Goal: Information Seeking & Learning: Learn about a topic

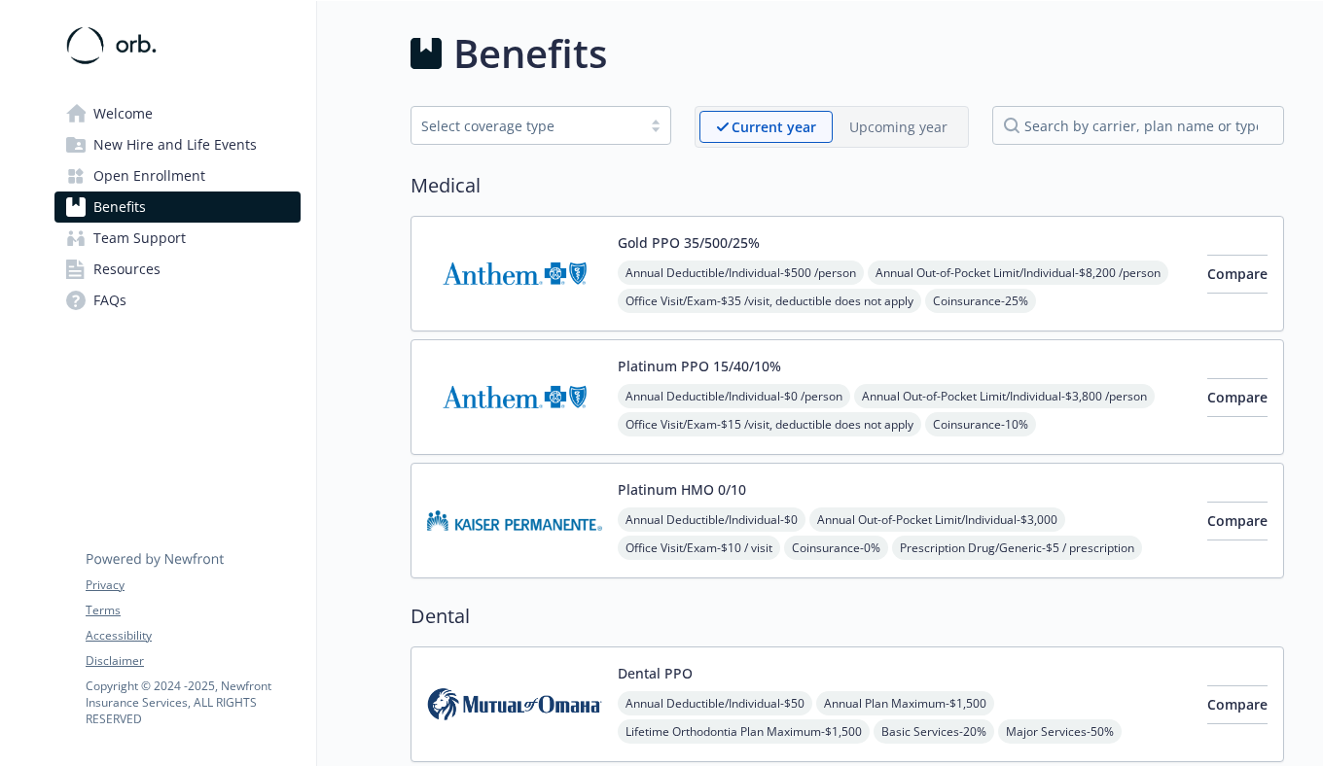
scroll to position [432, 0]
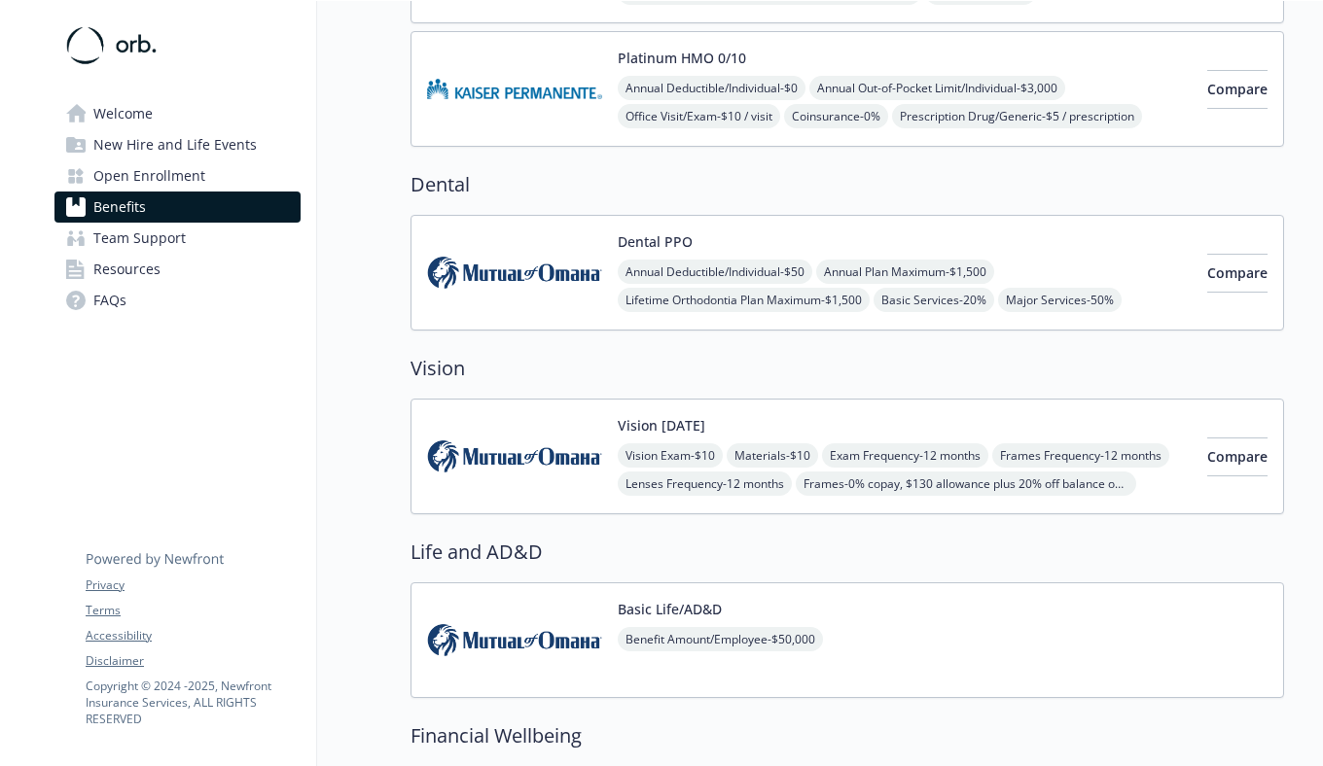
click at [738, 367] on h2 "Vision" at bounding box center [846, 368] width 873 height 29
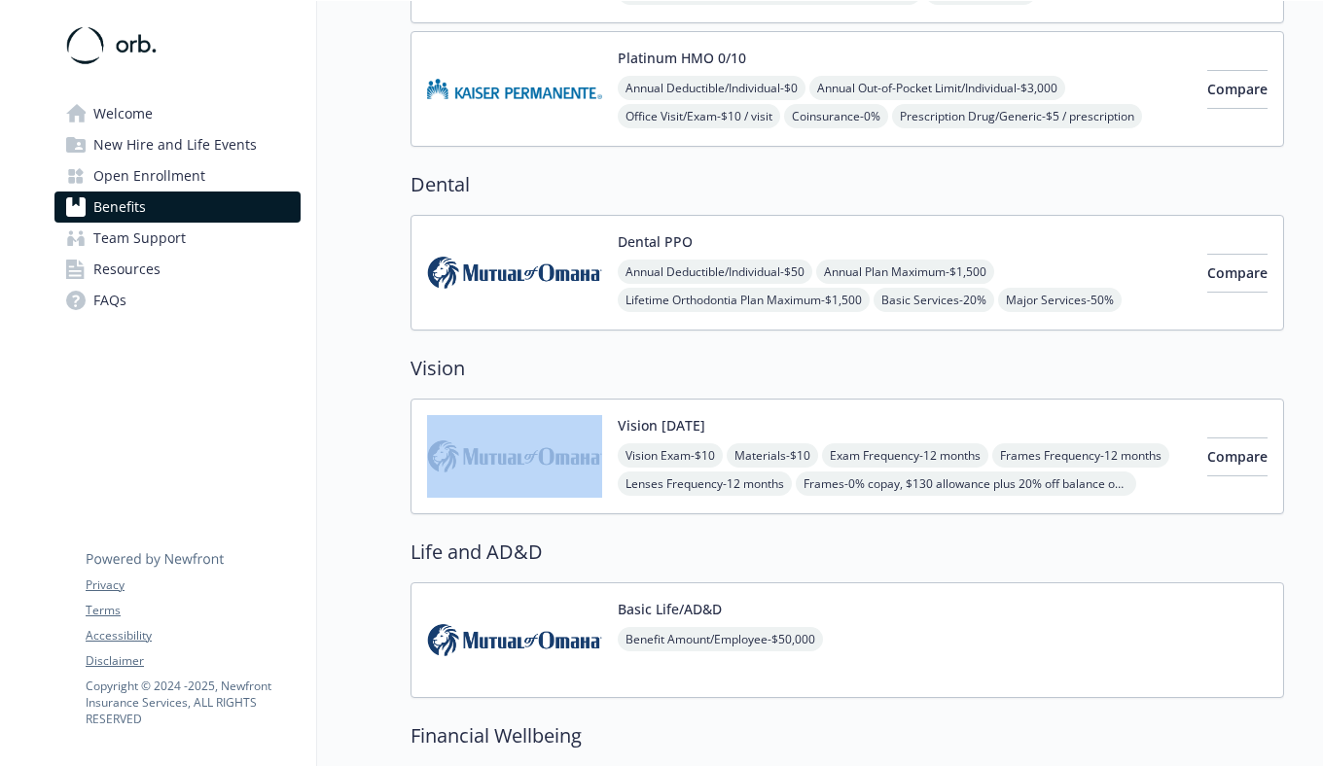
click at [738, 367] on h2 "Vision" at bounding box center [846, 368] width 873 height 29
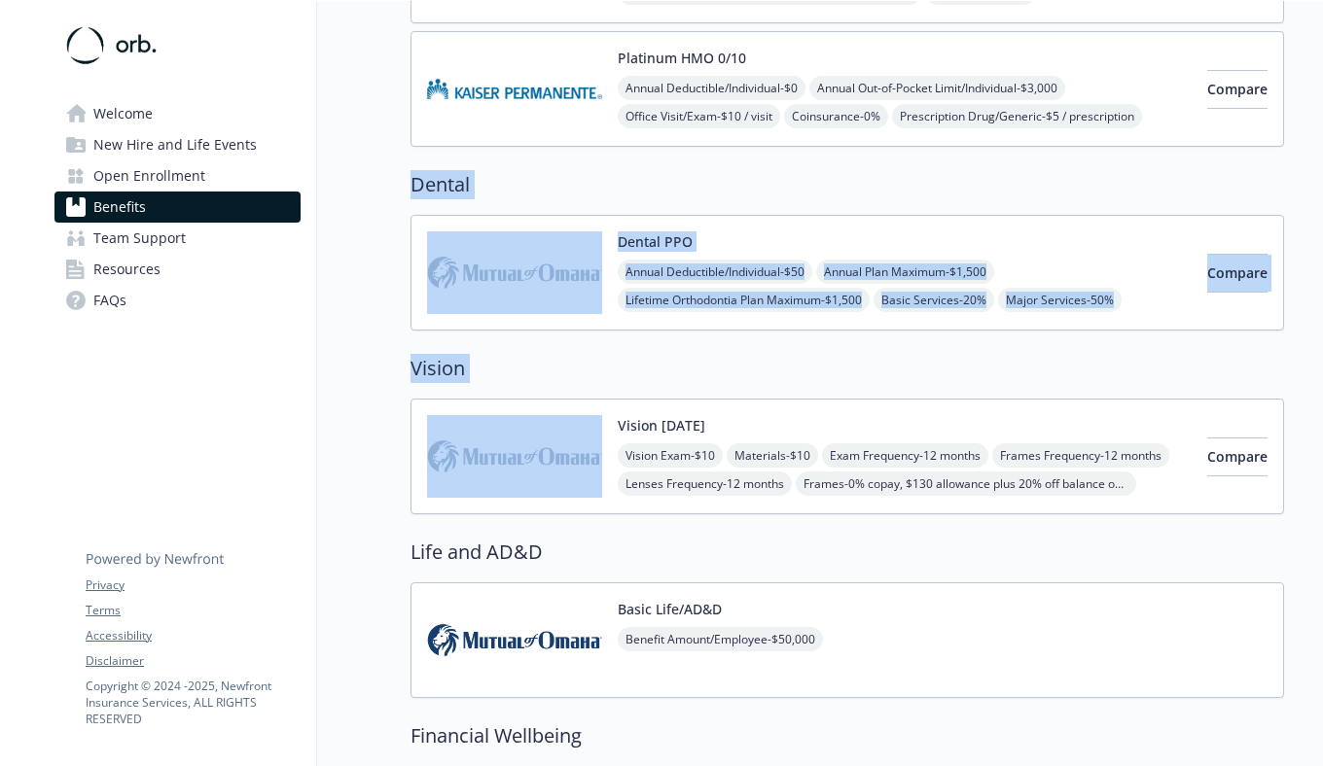
drag, startPoint x: 738, startPoint y: 367, endPoint x: 438, endPoint y: 185, distance: 351.3
click at [438, 185] on div "Medical Gold PPO 35/500/25% Annual Deductible/Individual - $500 /person Annual …" at bounding box center [846, 526] width 873 height 1574
click at [438, 185] on h2 "Dental" at bounding box center [846, 184] width 873 height 29
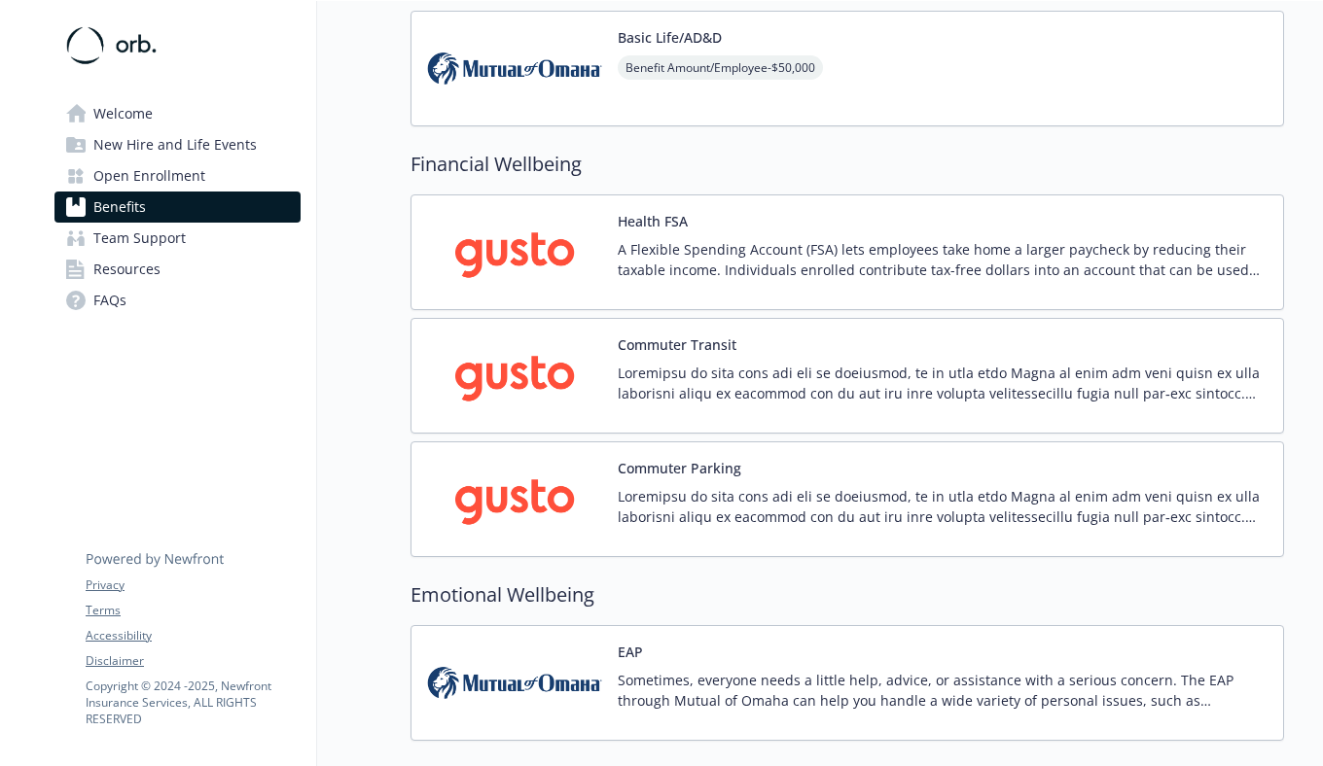
scroll to position [1053, 0]
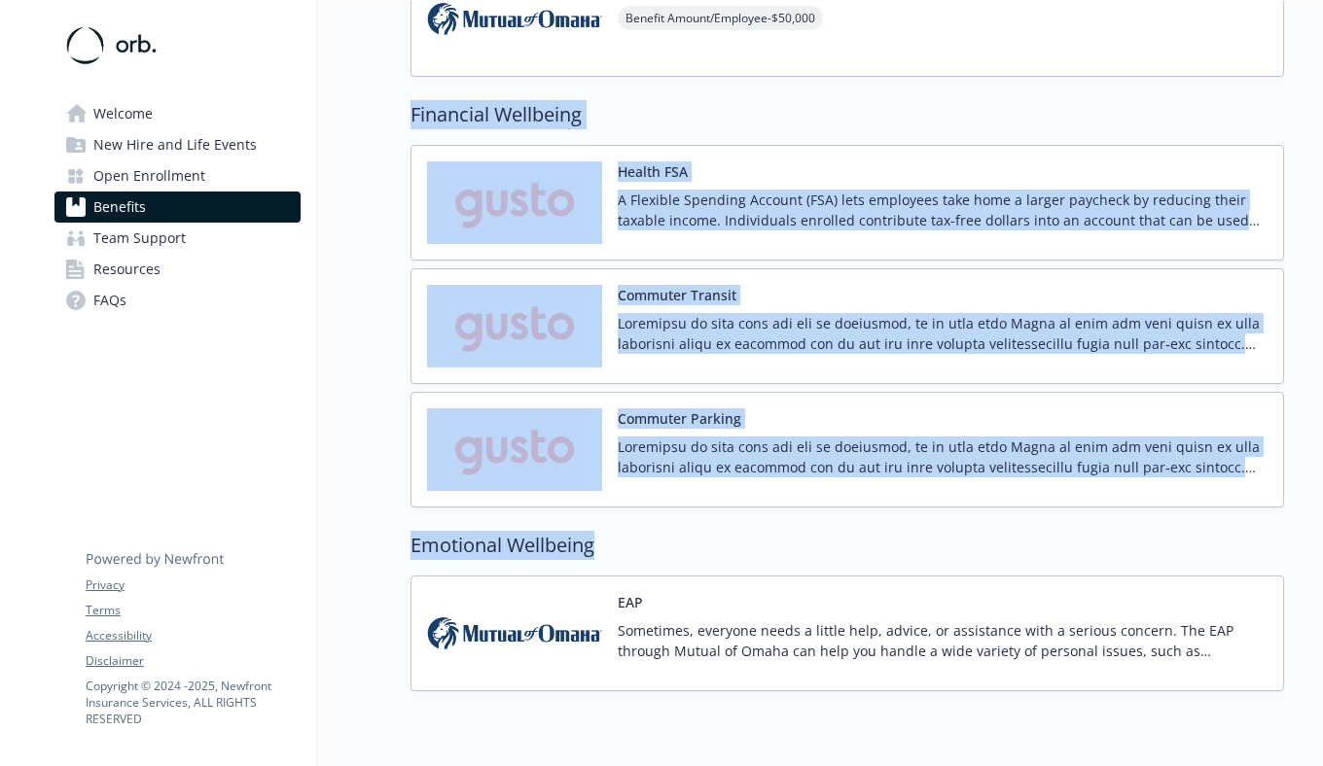
drag, startPoint x: 716, startPoint y: 547, endPoint x: 410, endPoint y: 114, distance: 529.7
click at [410, 114] on h2 "Financial Wellbeing" at bounding box center [846, 114] width 873 height 29
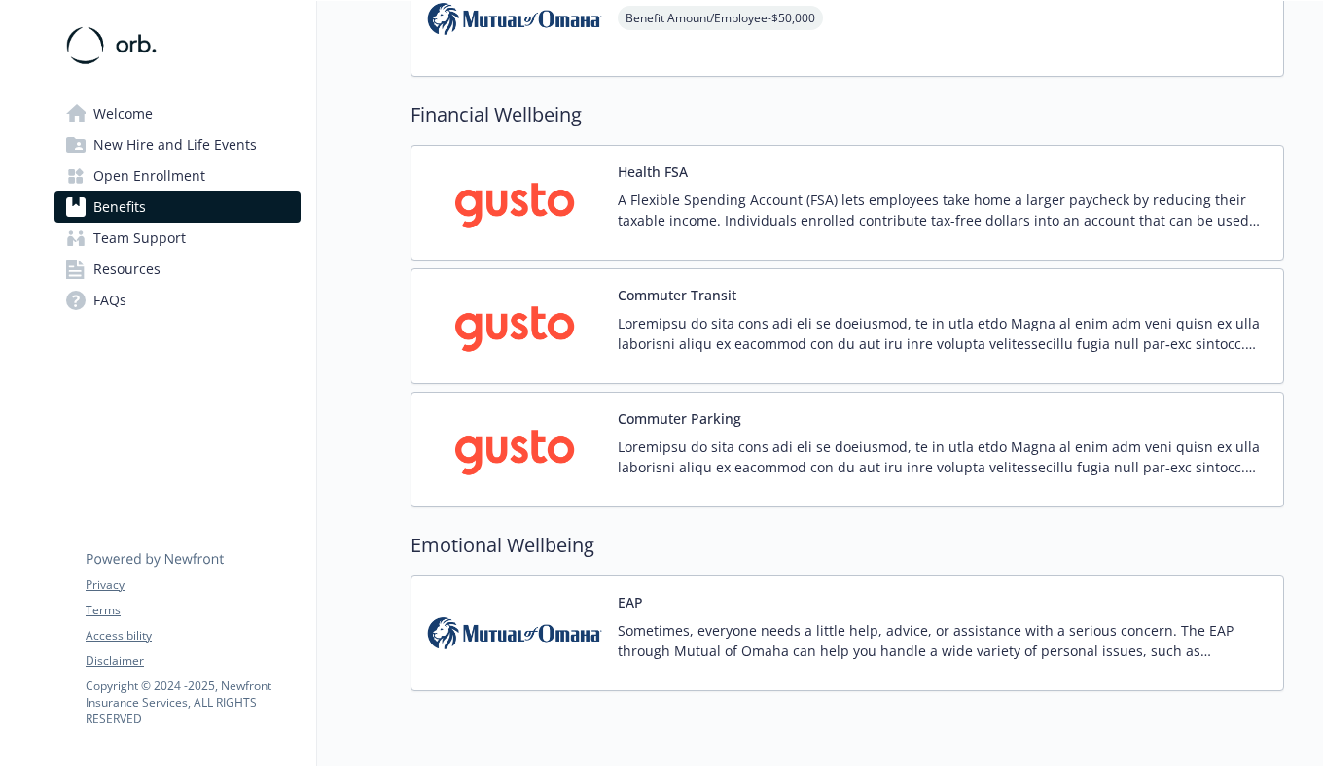
click at [578, 531] on h2 "Emotional Wellbeing" at bounding box center [846, 545] width 873 height 29
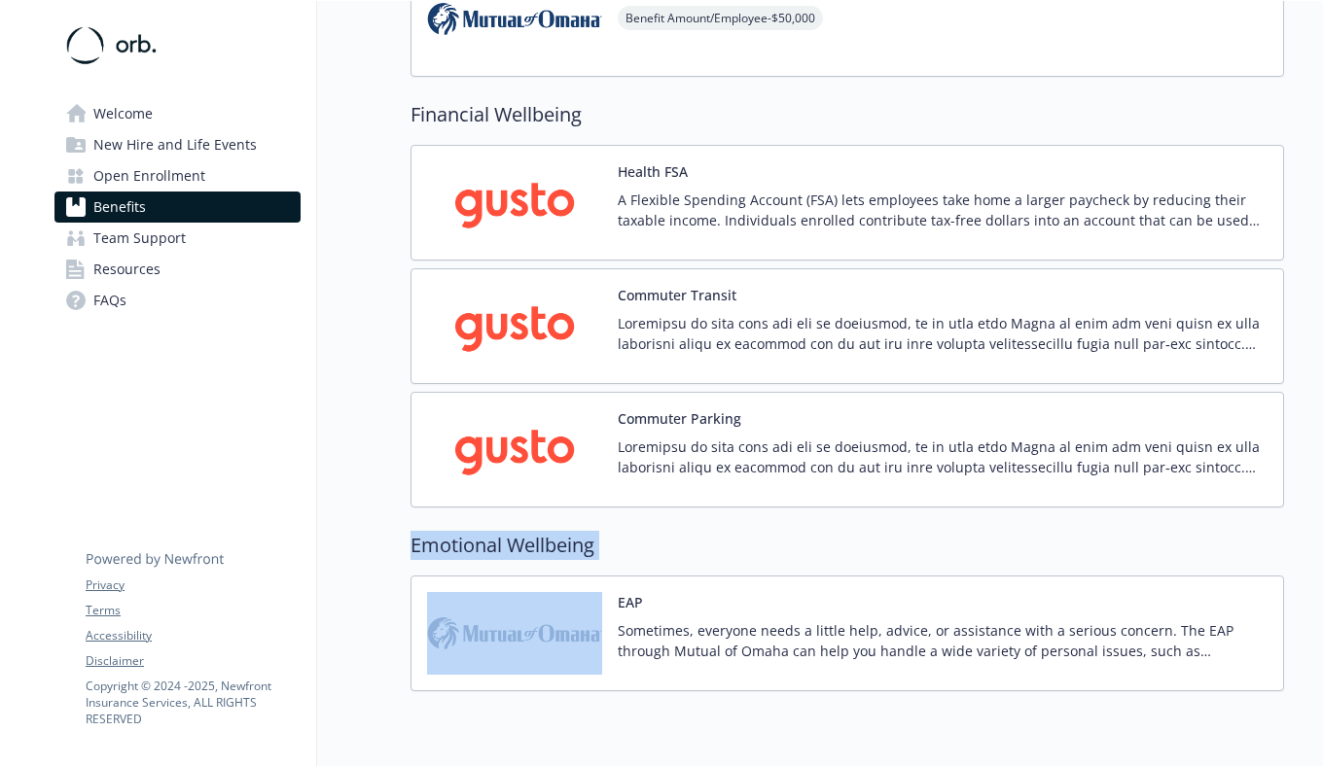
click at [654, 555] on h2 "Emotional Wellbeing" at bounding box center [846, 545] width 873 height 29
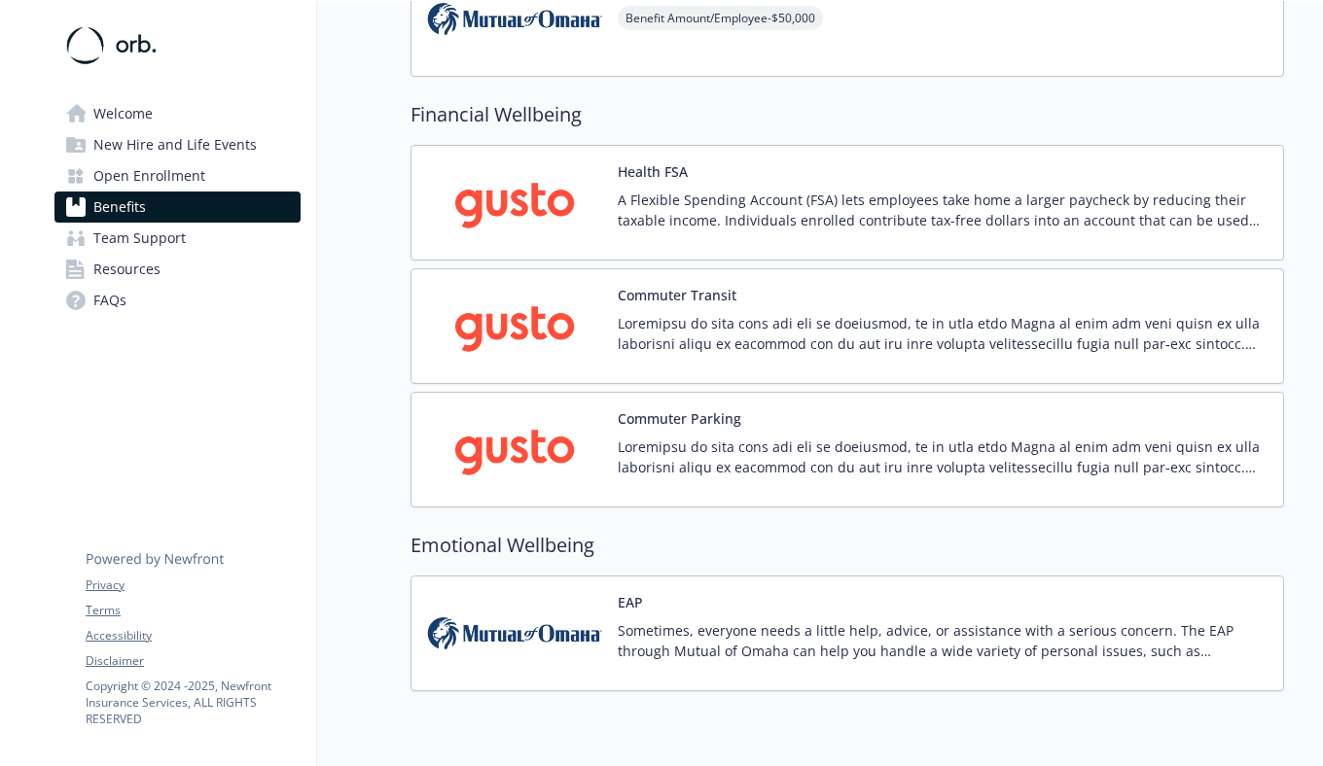
click at [703, 643] on p "Sometimes, everyone needs a little help, advice, or assistance with a serious c…" at bounding box center [943, 641] width 650 height 41
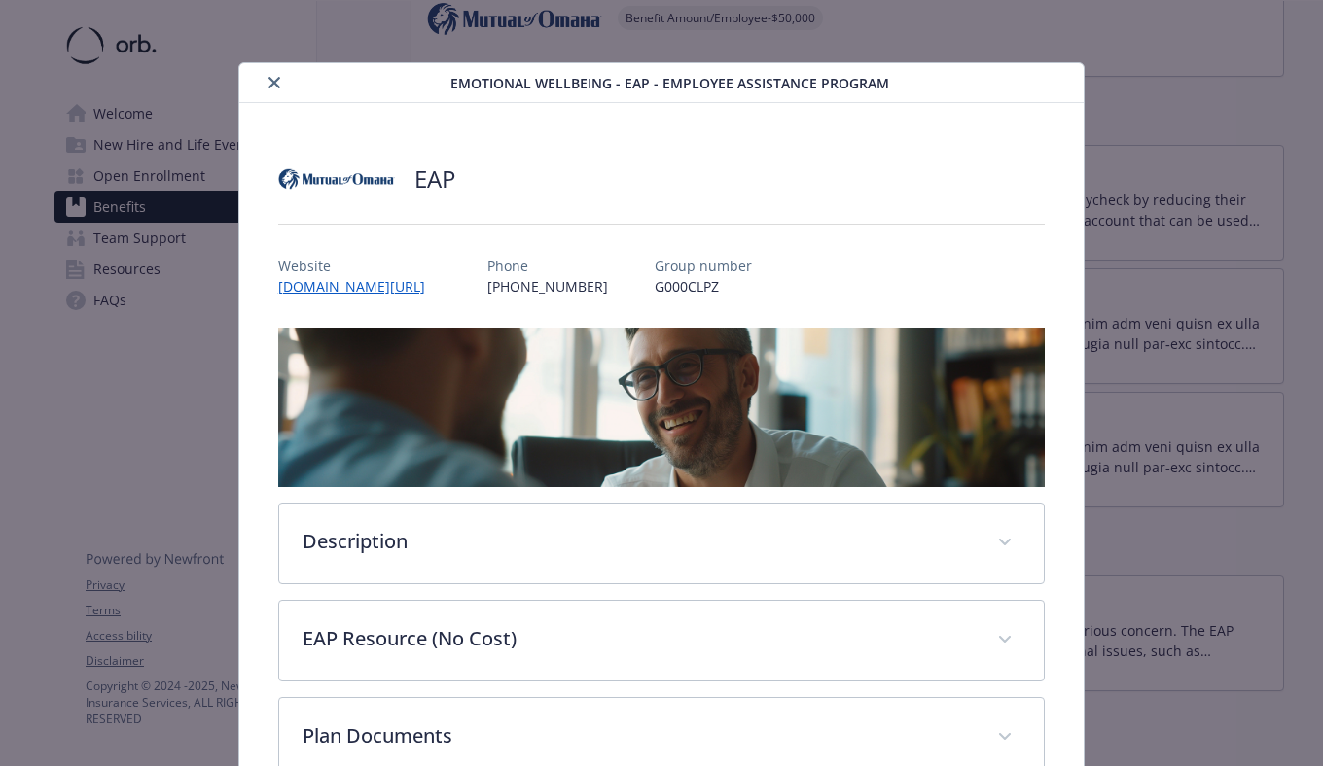
scroll to position [123, 0]
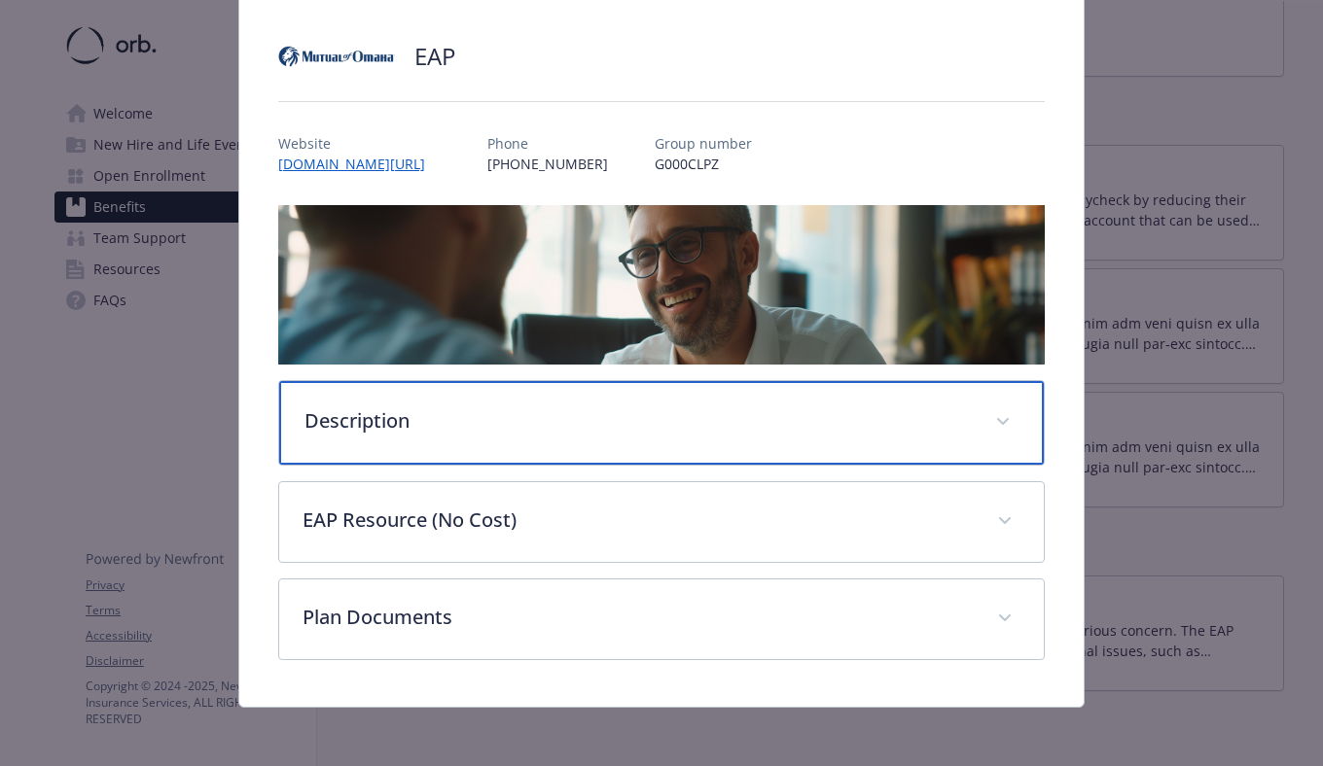
click at [753, 407] on p "Description" at bounding box center [637, 421] width 667 height 29
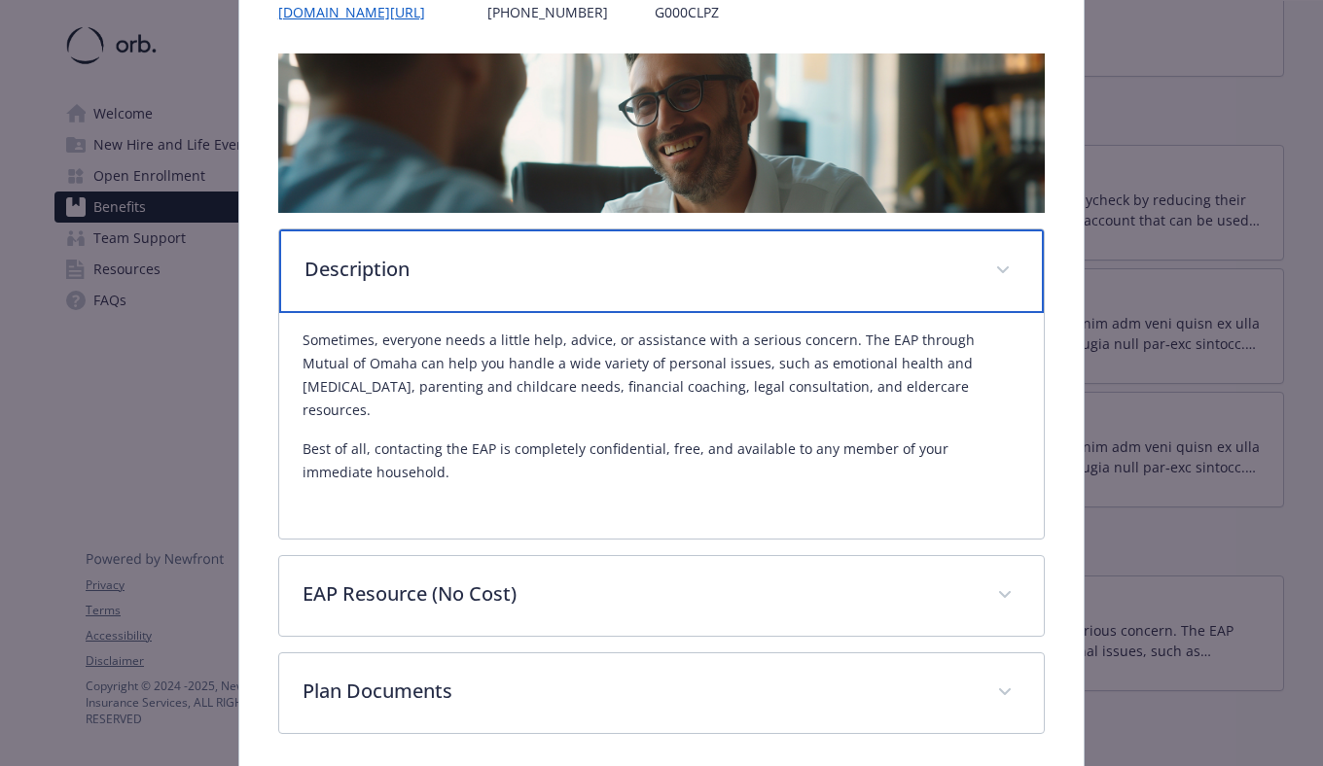
scroll to position [275, 0]
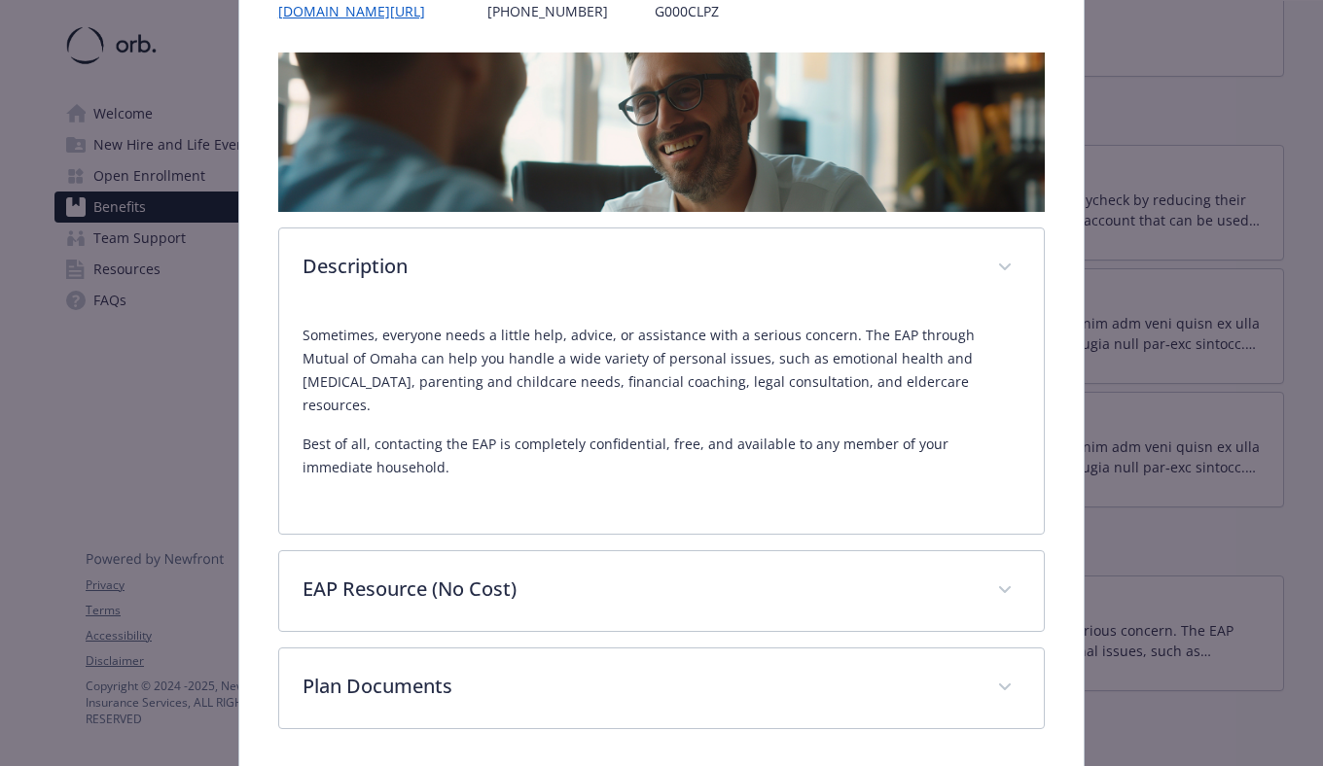
click at [728, 526] on div "Description Sometimes, everyone needs a little help, advice, or assistance with…" at bounding box center [661, 391] width 766 height 677
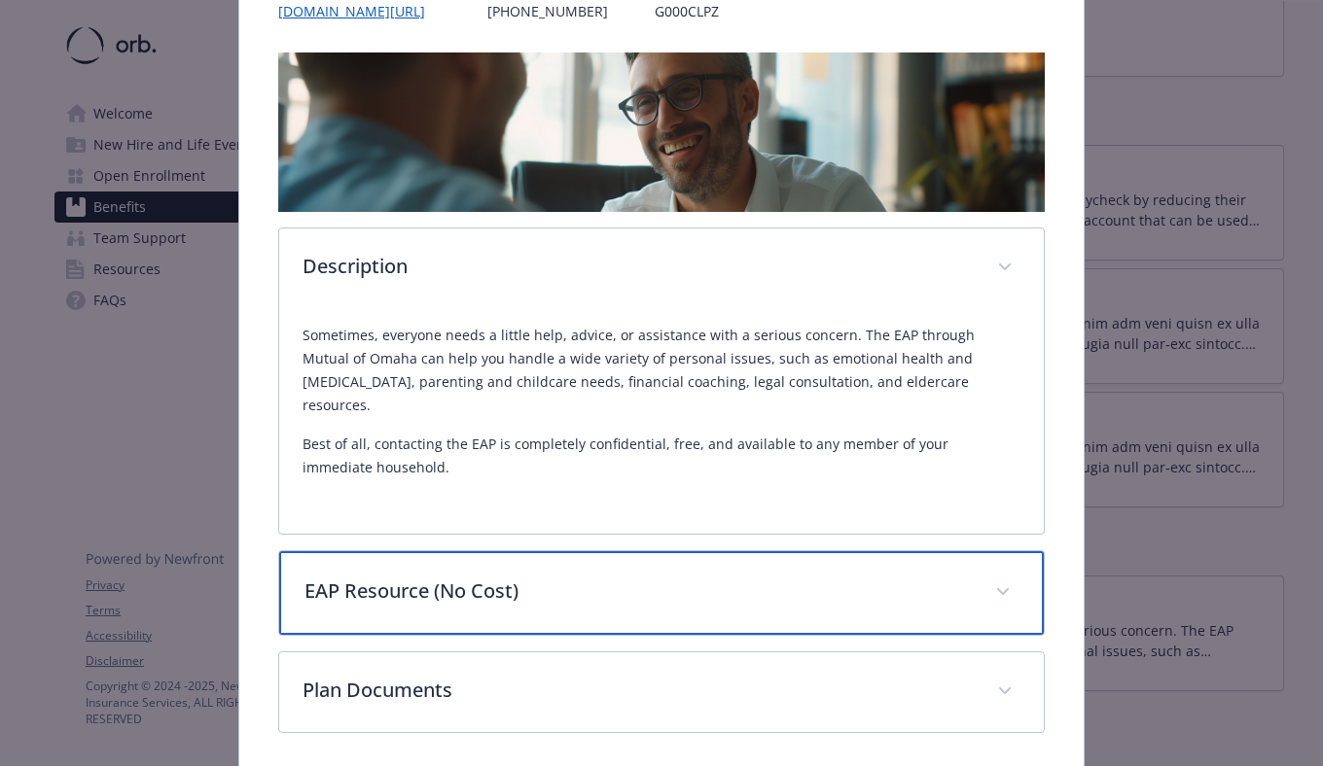
click at [719, 551] on div "EAP Resource (No Cost)" at bounding box center [661, 593] width 764 height 84
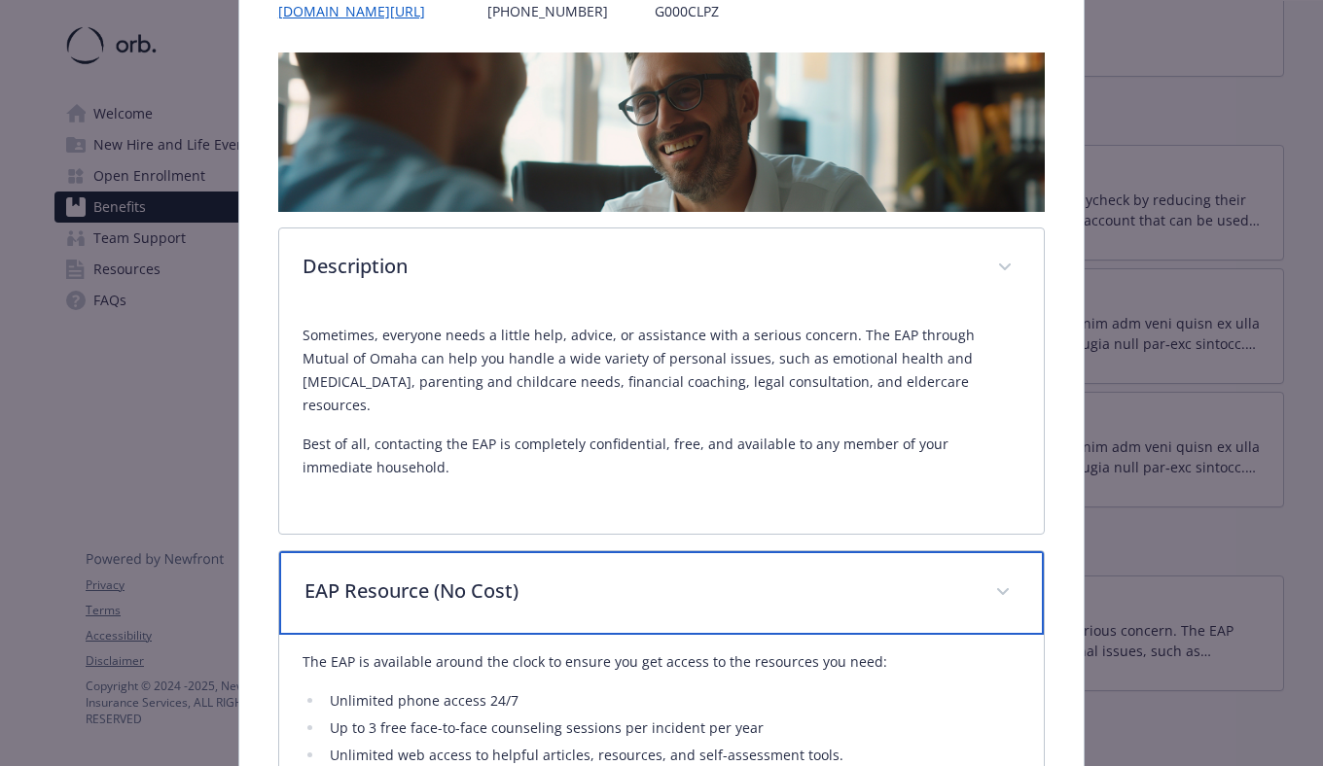
scroll to position [485, 0]
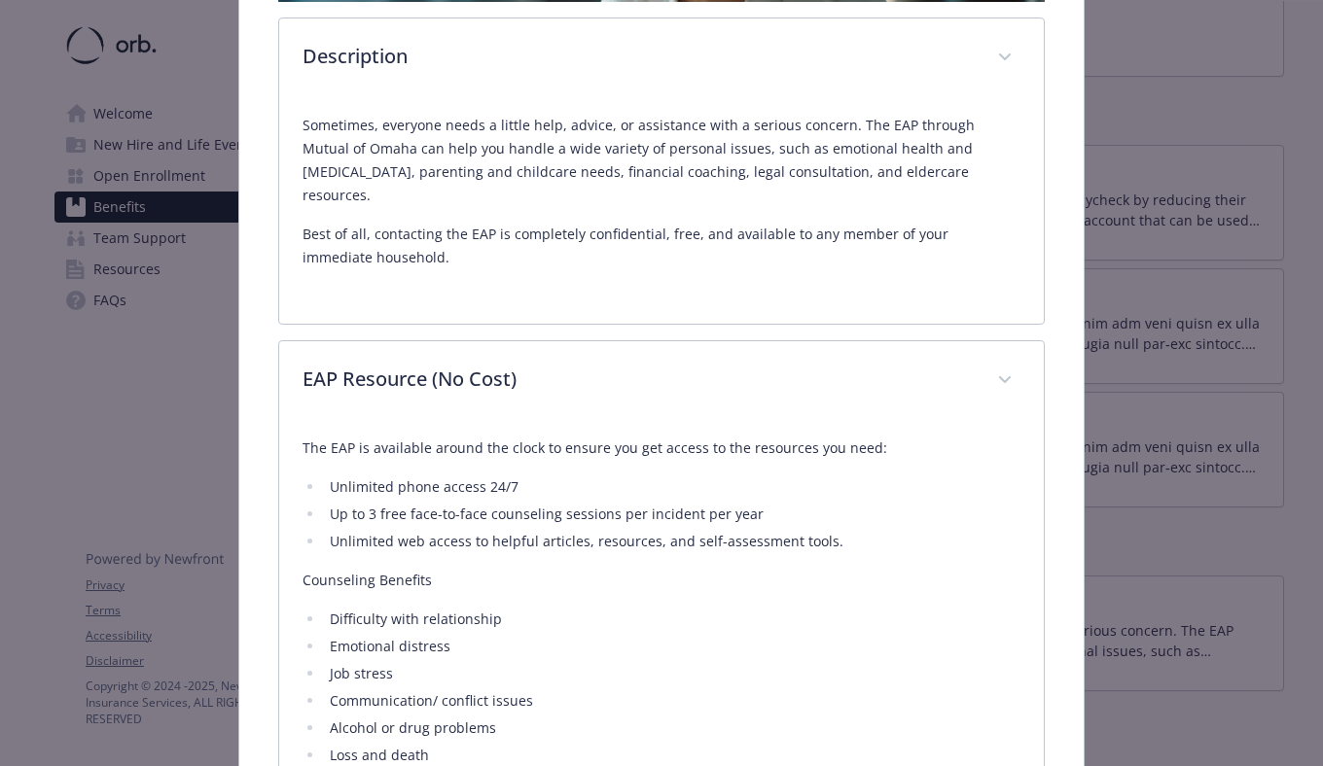
click at [704, 478] on ul "Unlimited phone access 24/7 Up to 3 free face-to-face counseling sessions per i…" at bounding box center [661, 515] width 718 height 78
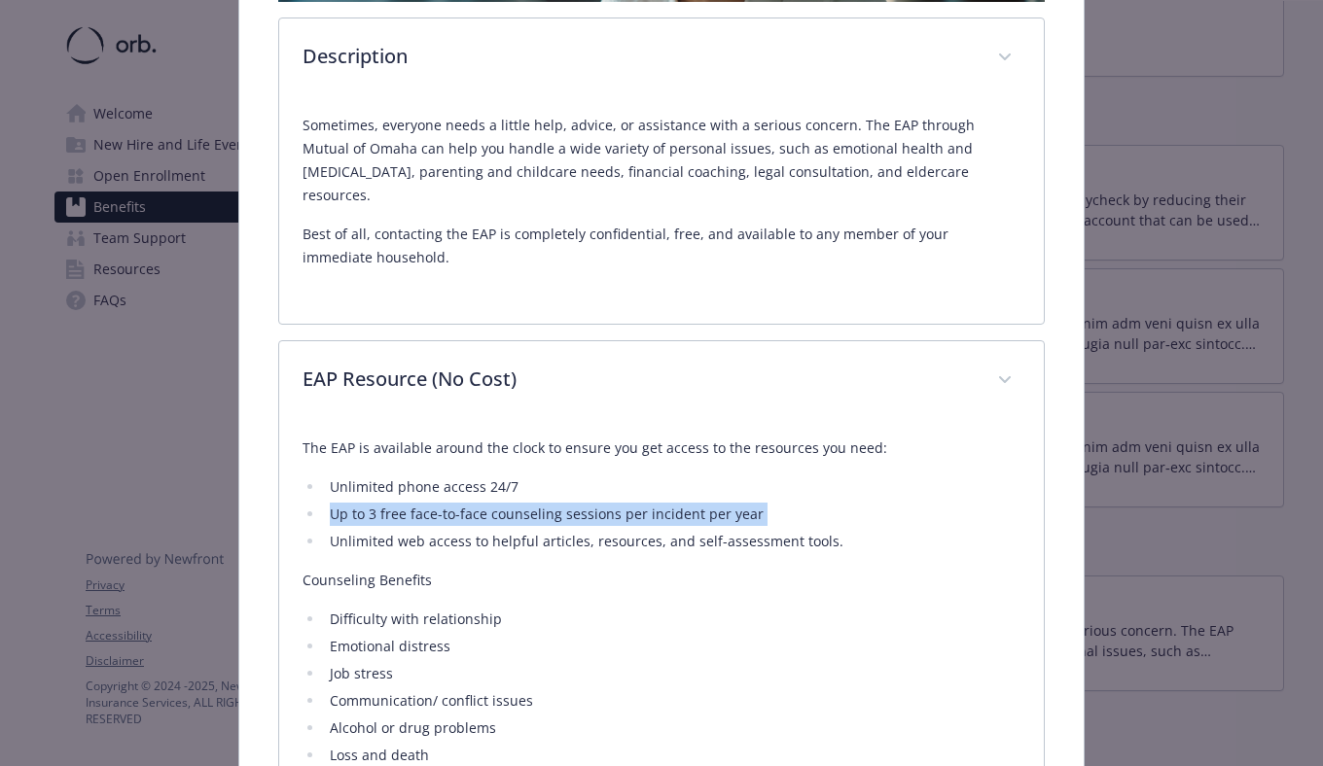
click at [704, 478] on ul "Unlimited phone access 24/7 Up to 3 free face-to-face counseling sessions per i…" at bounding box center [661, 515] width 718 height 78
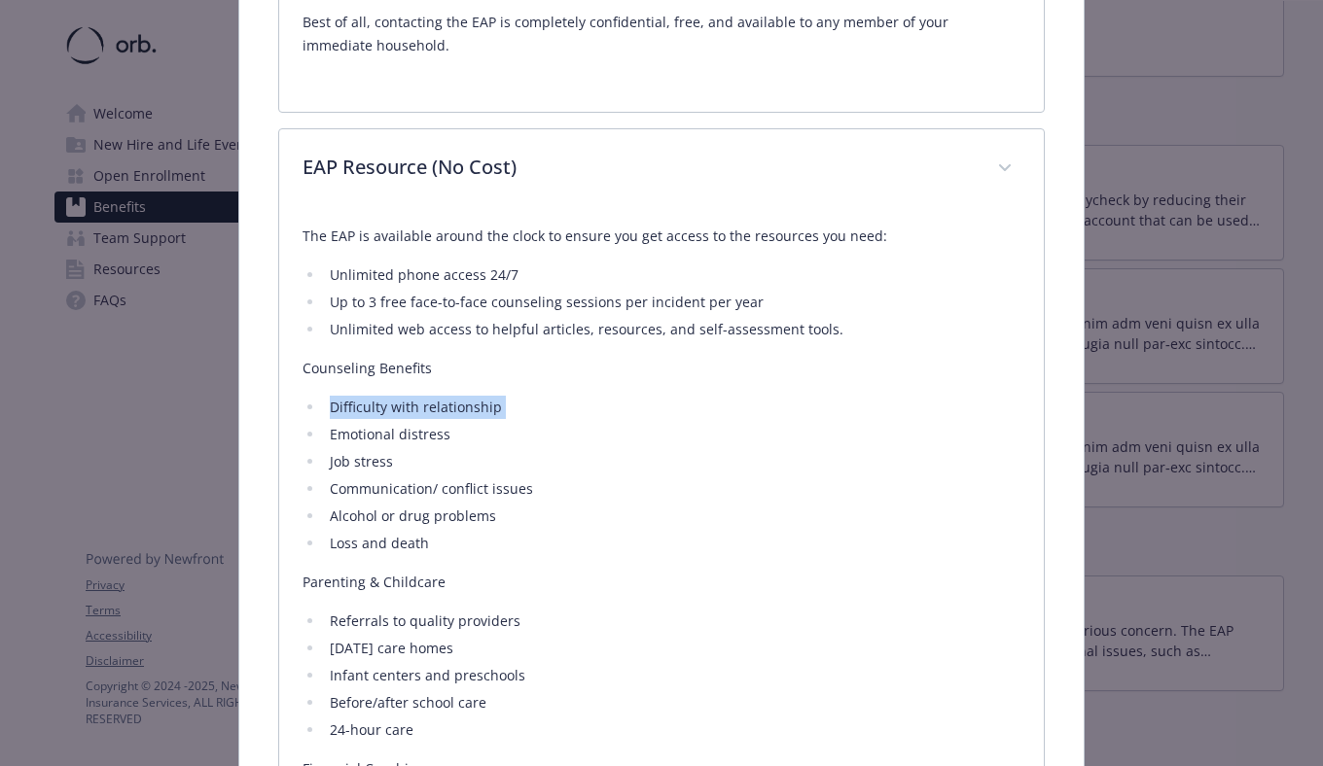
click at [704, 478] on ul "Difficulty with relationship Emotional distress Job stress Communication/ confl…" at bounding box center [661, 476] width 718 height 160
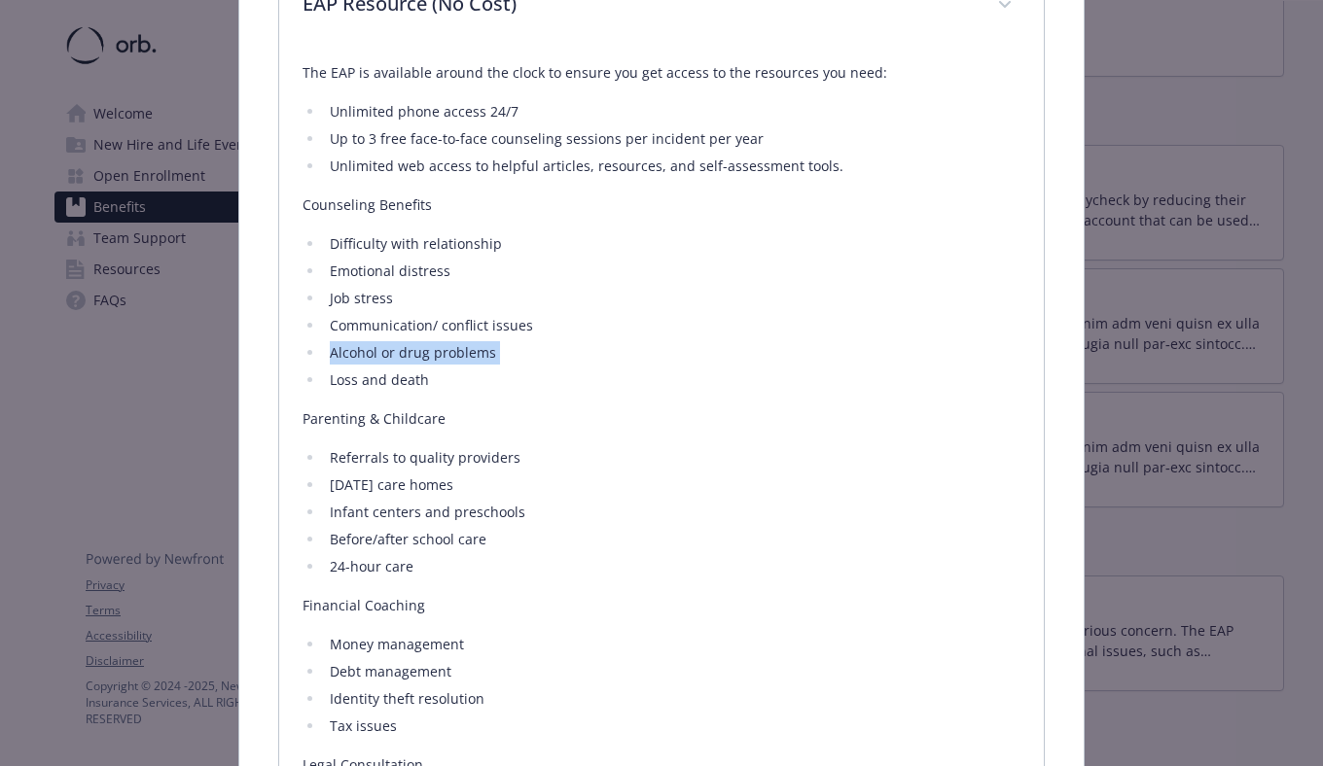
click at [704, 501] on li "Infant centers and preschools" at bounding box center [672, 512] width 696 height 23
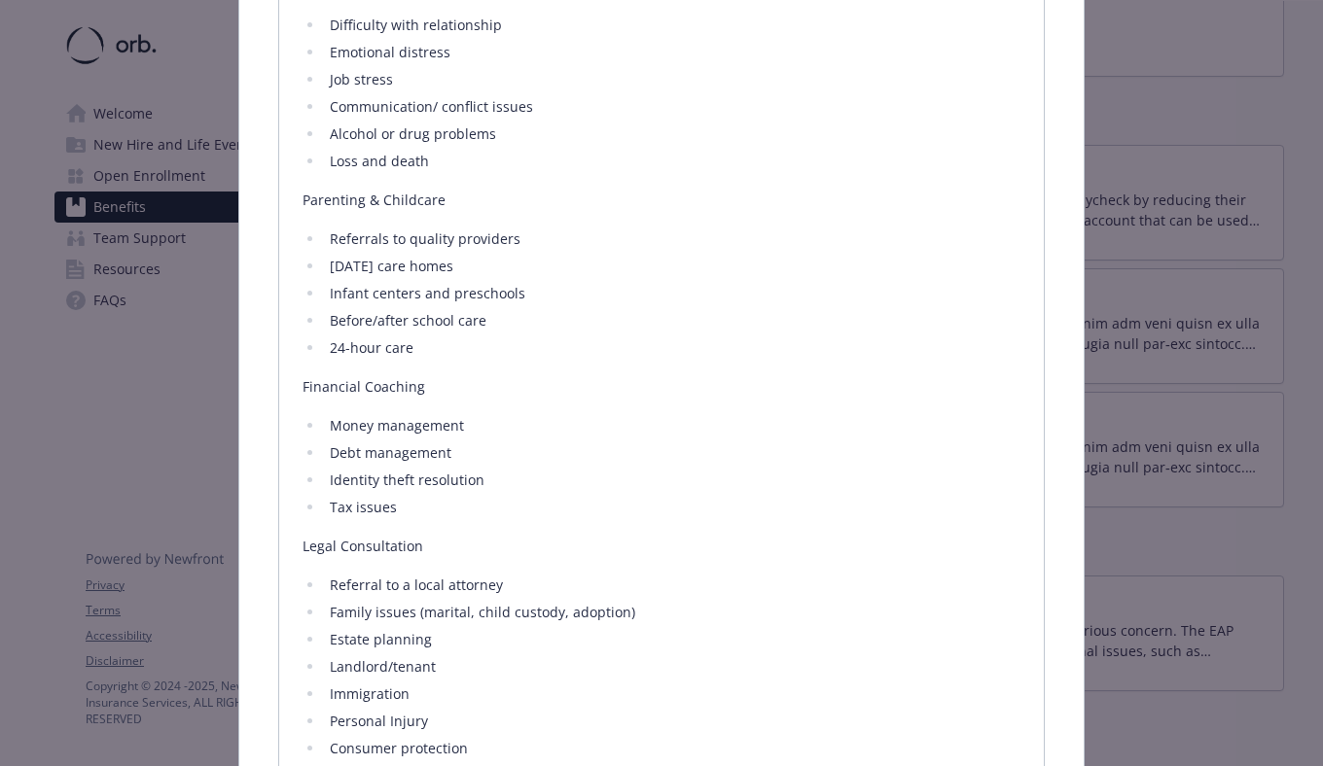
scroll to position [1112, 0]
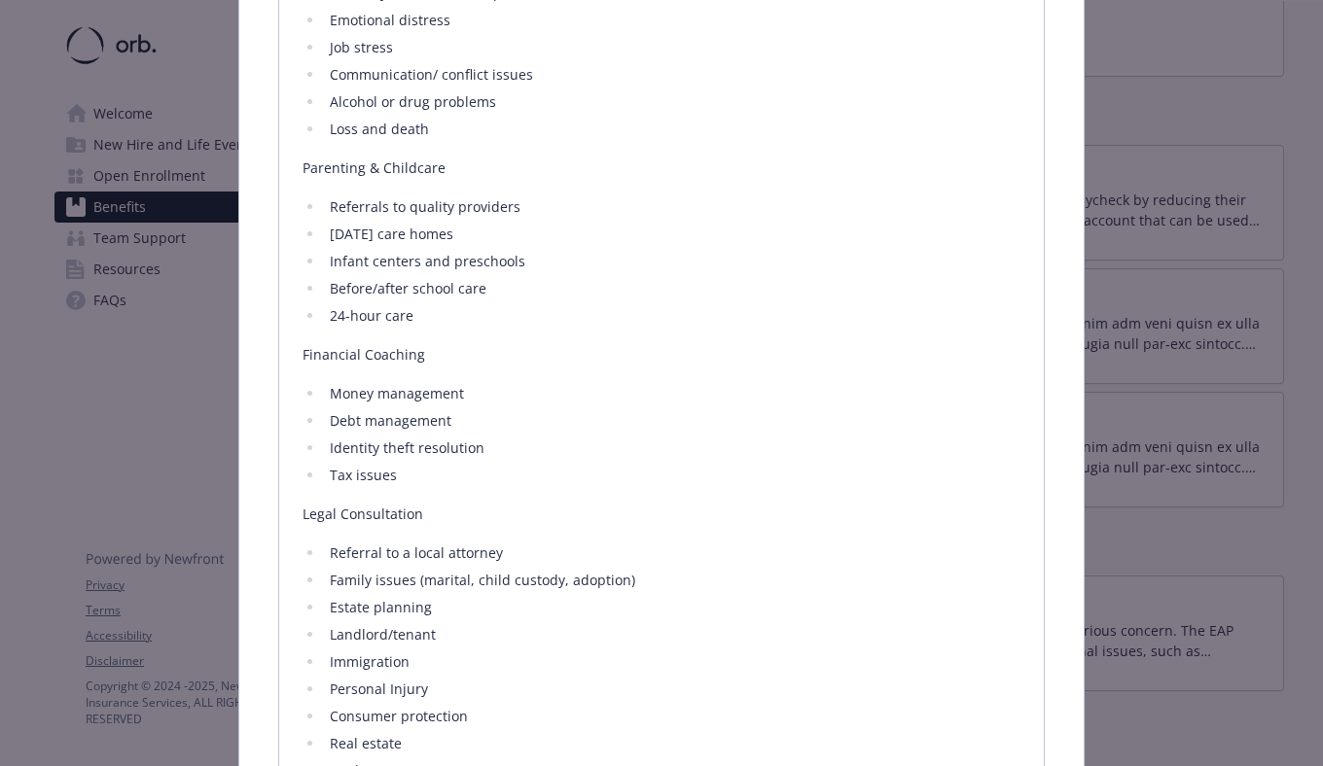
click at [704, 478] on div "The EAP is available around the clock to ensure you get access to the resources…" at bounding box center [661, 387] width 718 height 1155
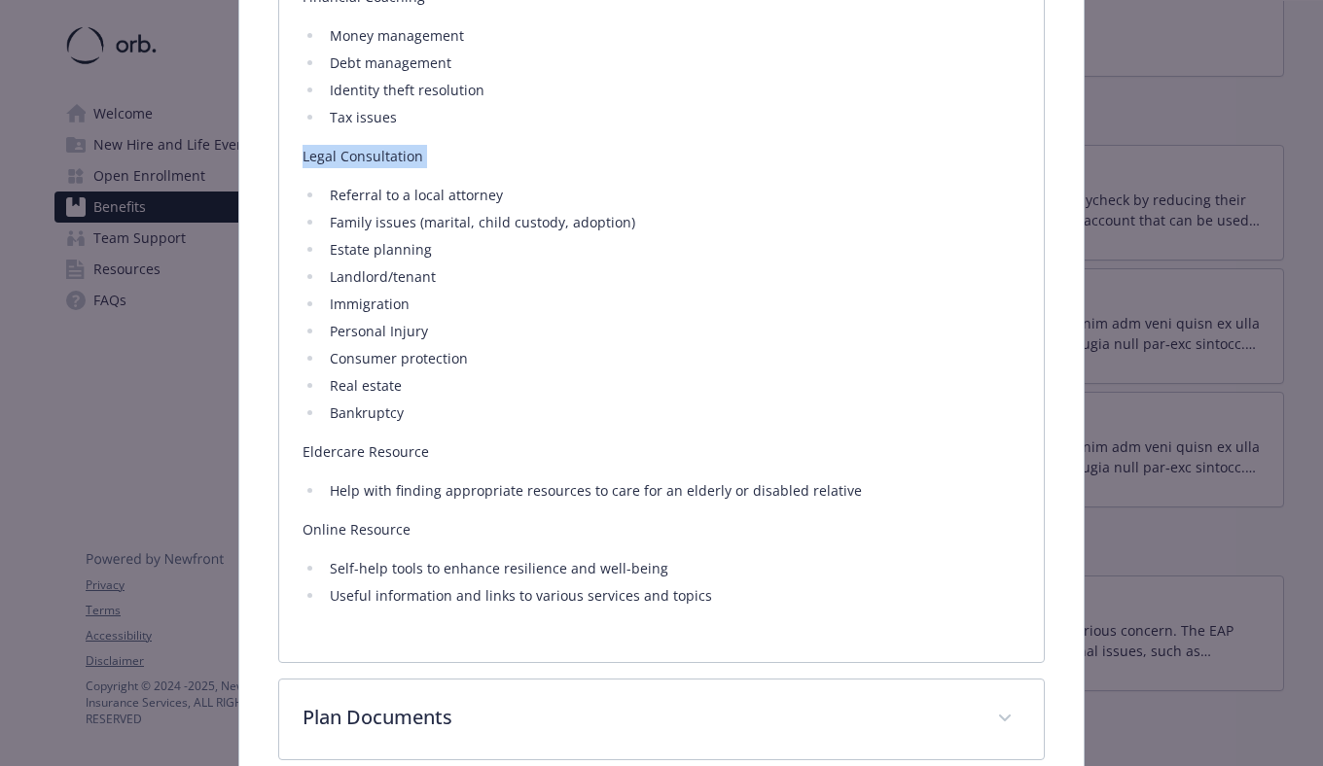
scroll to position [1550, 0]
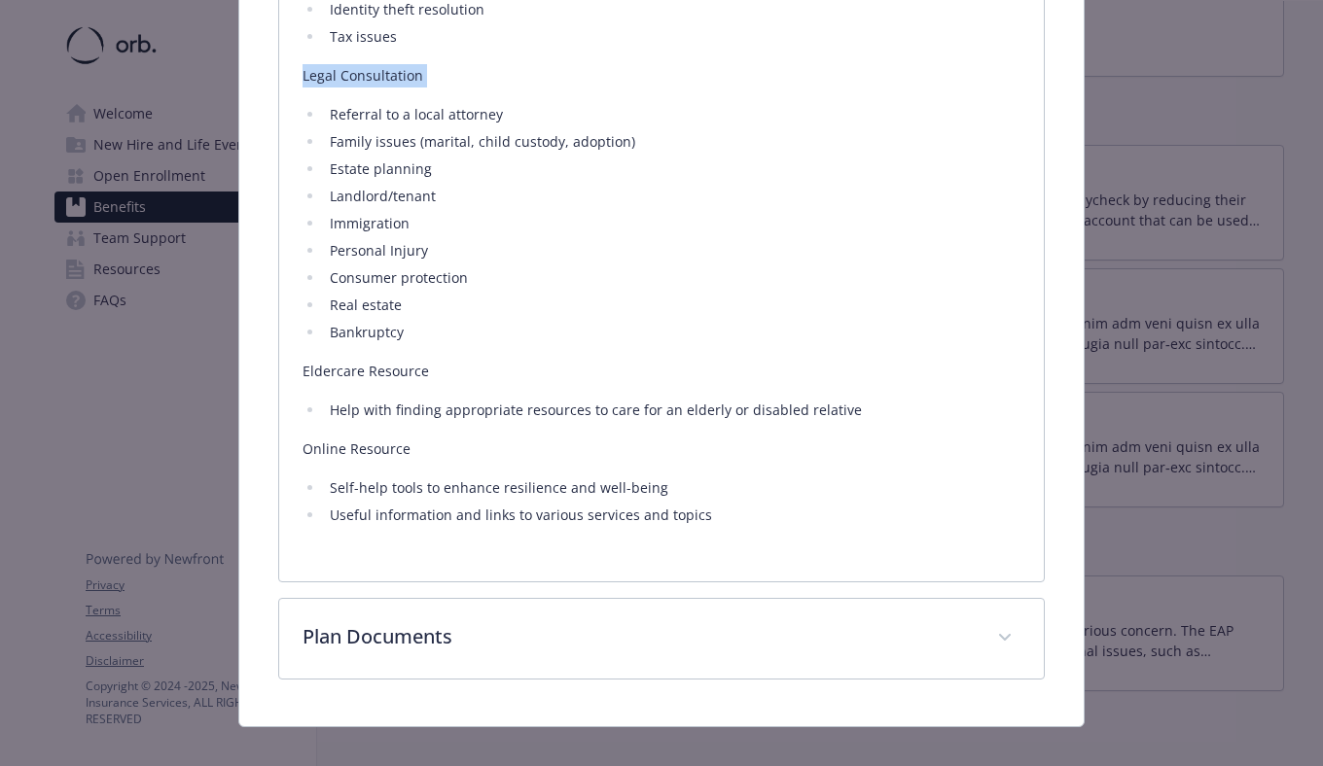
click at [704, 478] on ul "Self-help tools to enhance resilience and well-being Useful information and lin…" at bounding box center [661, 502] width 718 height 51
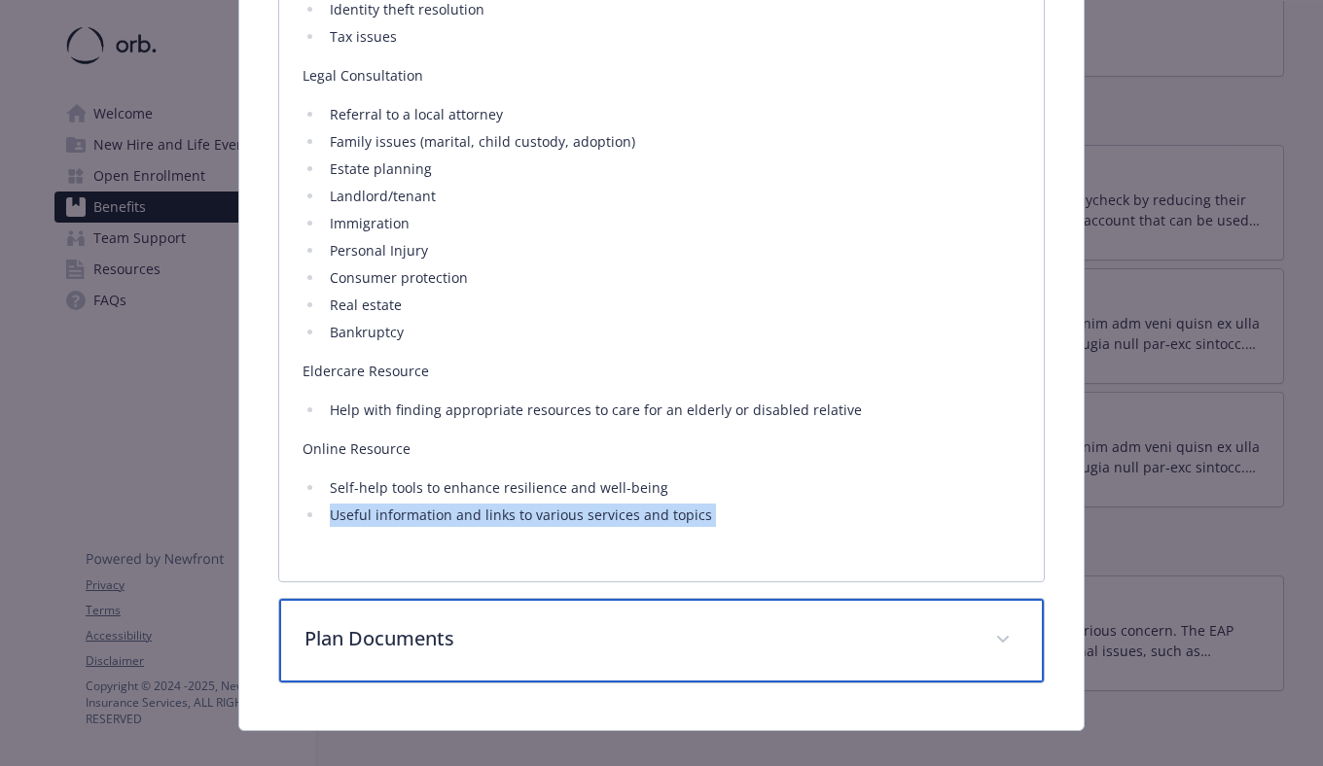
click at [676, 599] on div "Plan Documents" at bounding box center [661, 641] width 764 height 84
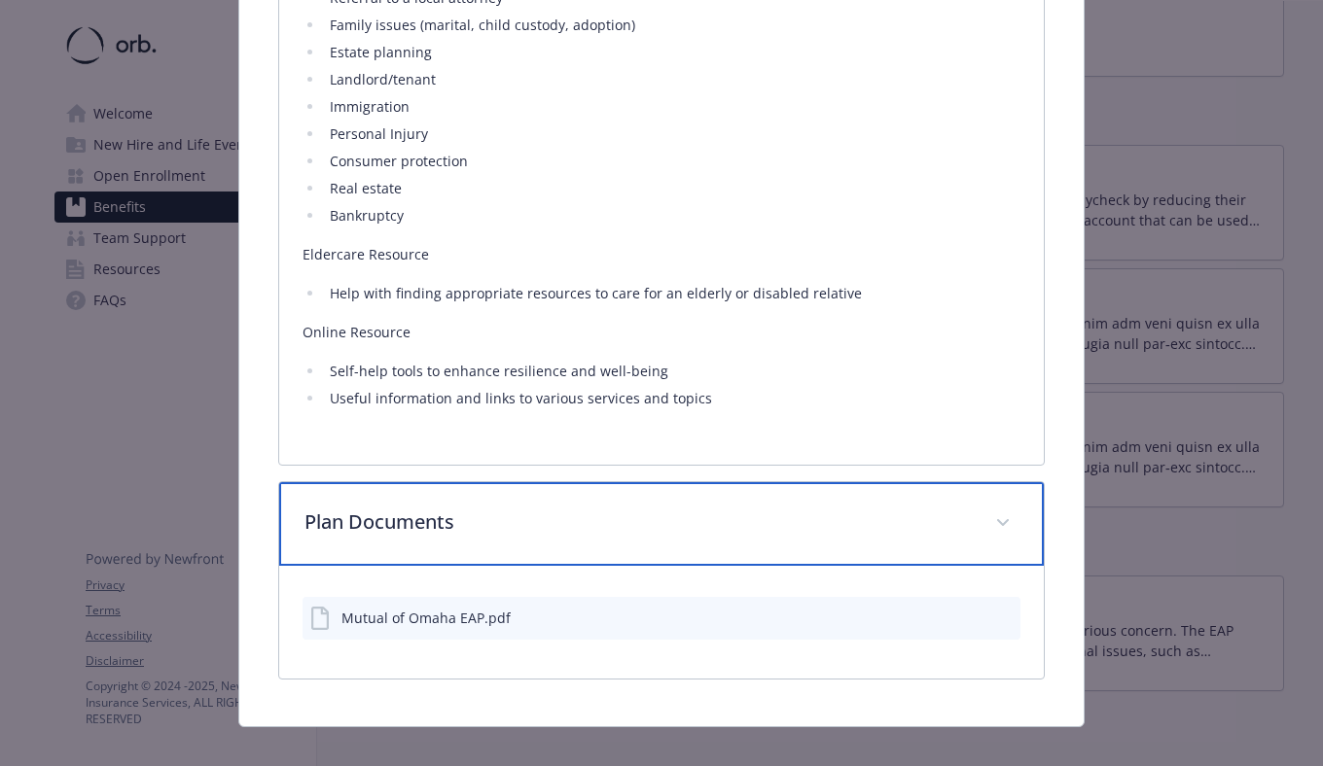
scroll to position [1667, 0]
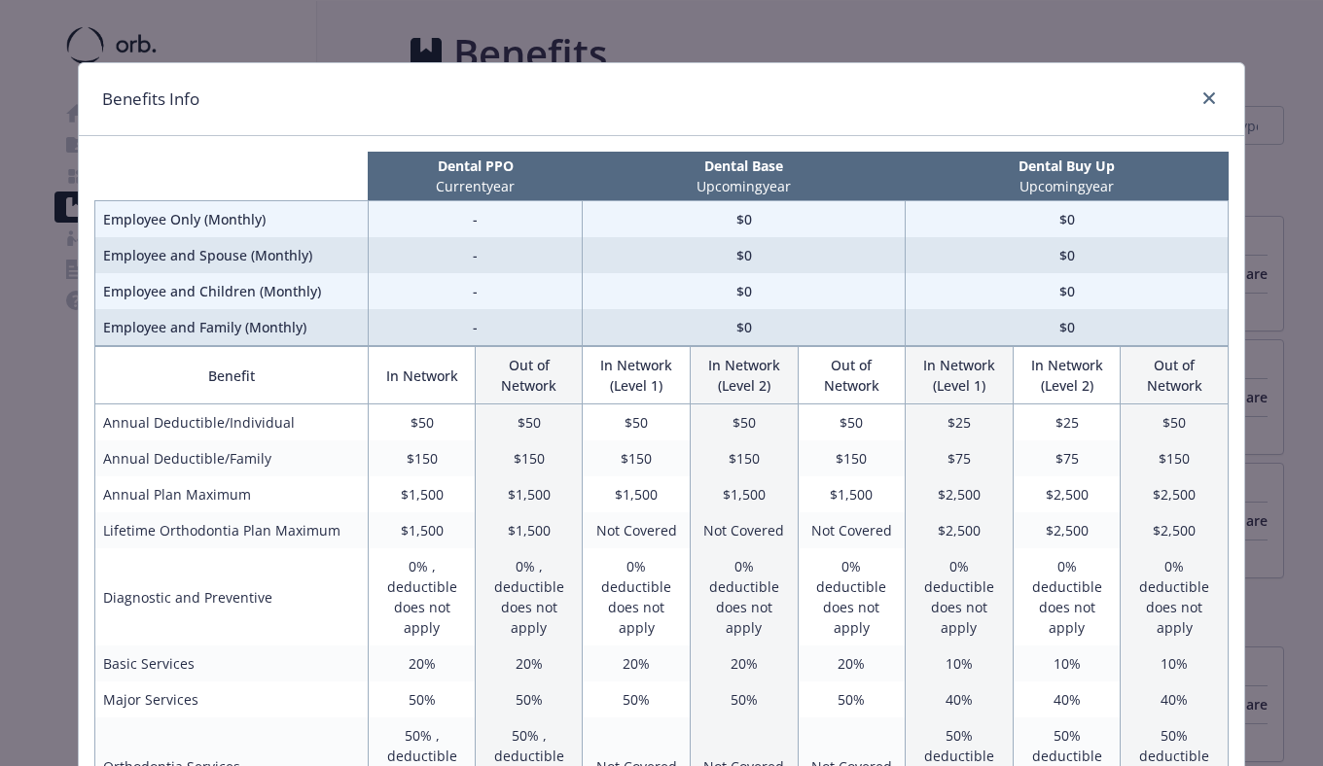
scroll to position [200, 0]
